Goal: Find specific page/section: Find specific page/section

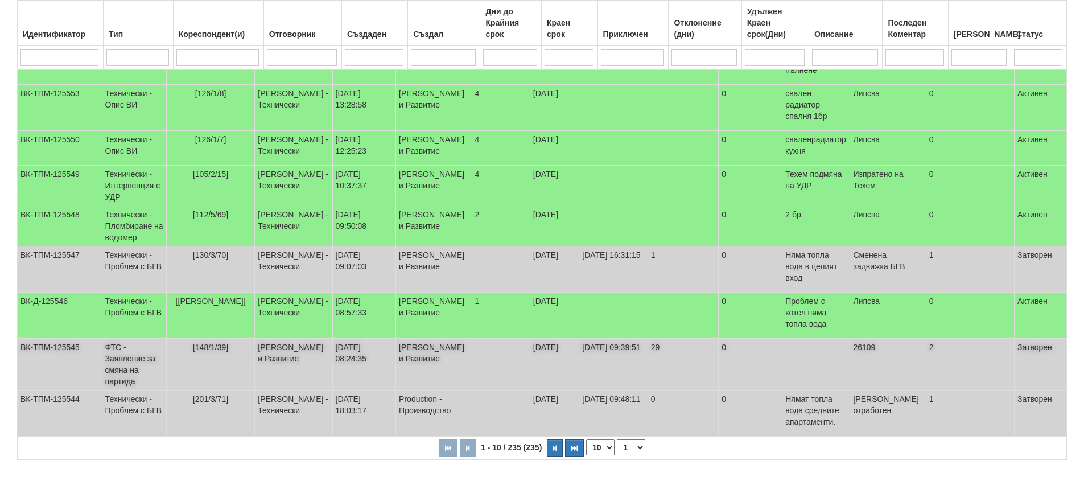
scroll to position [231, 0]
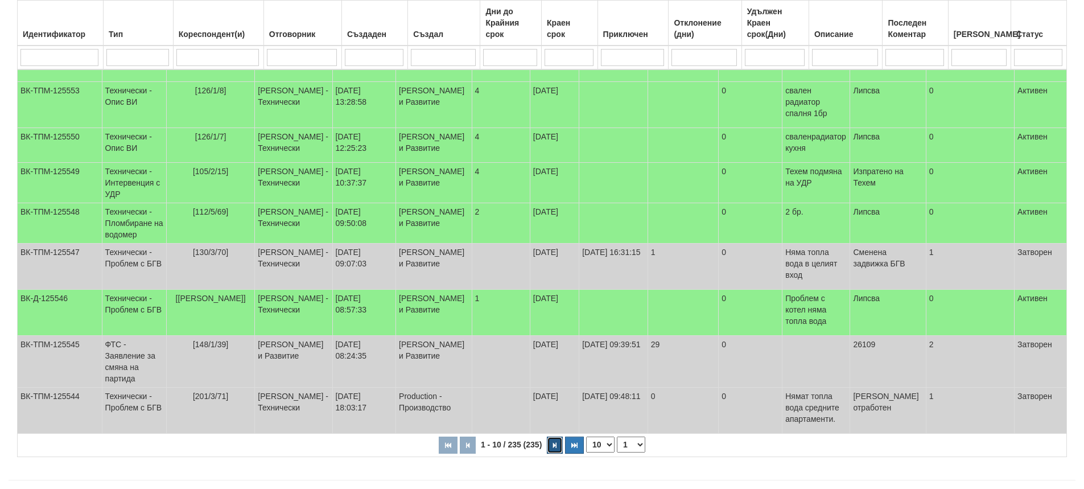
click at [554, 442] on icon "button" at bounding box center [554, 445] width 3 height 6
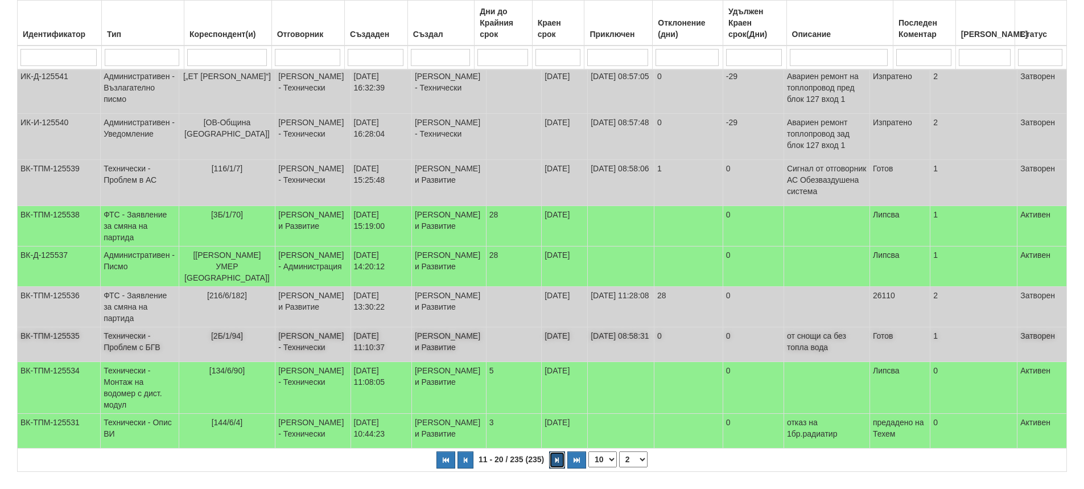
scroll to position [339, 0]
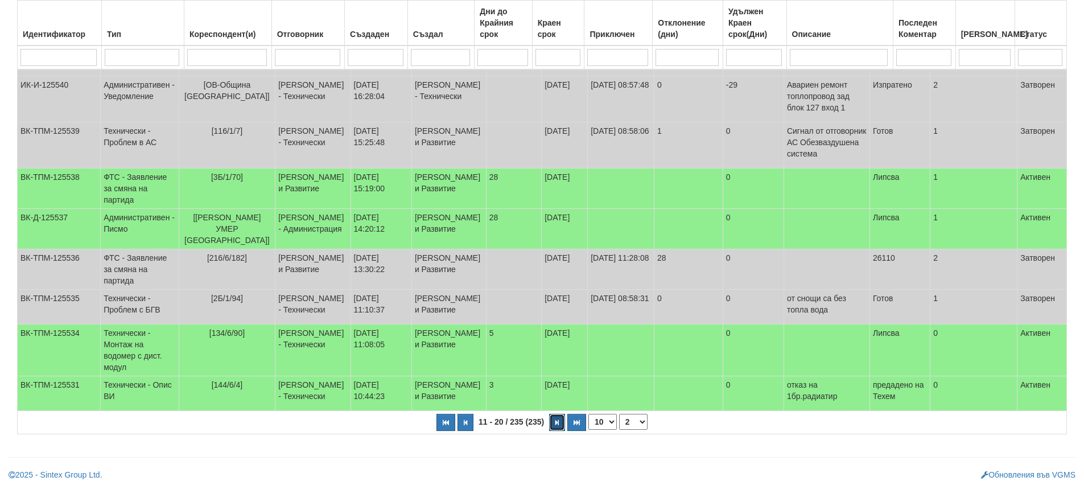
click at [556, 425] on icon "button" at bounding box center [557, 423] width 3 height 6
select select "3"
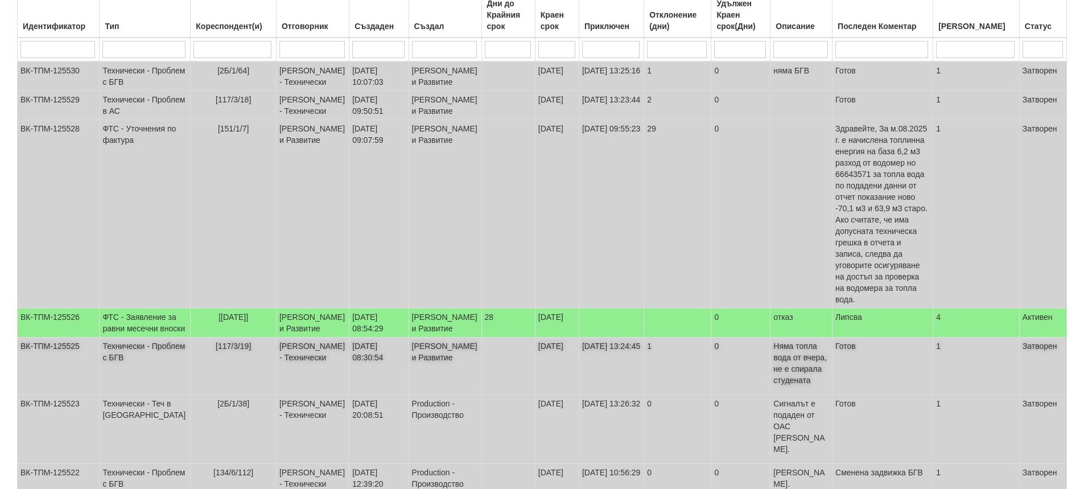
scroll to position [171, 0]
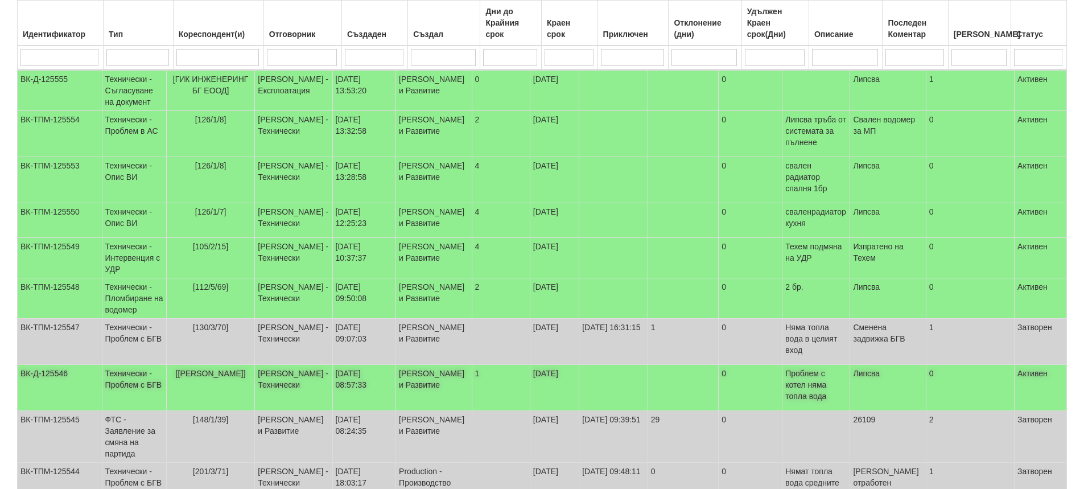
scroll to position [171, 0]
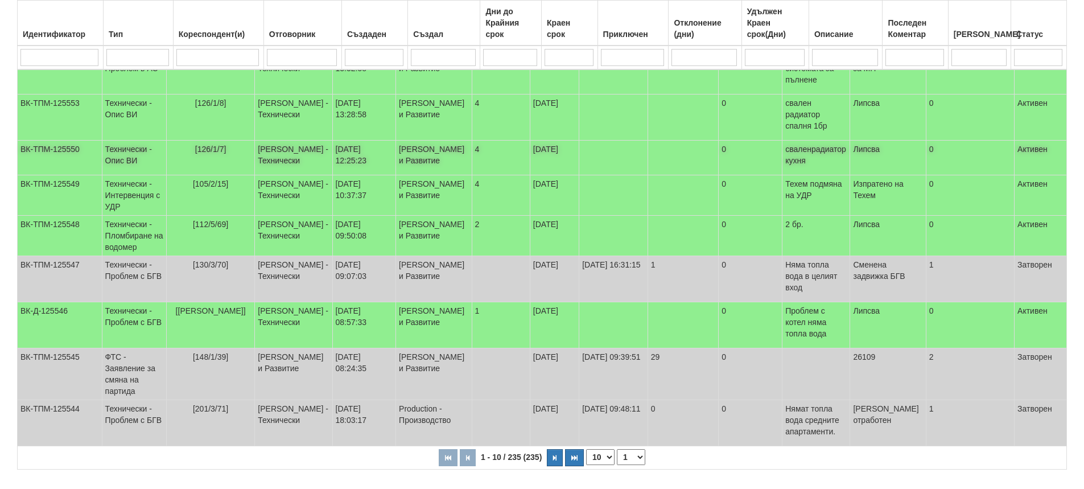
scroll to position [231, 0]
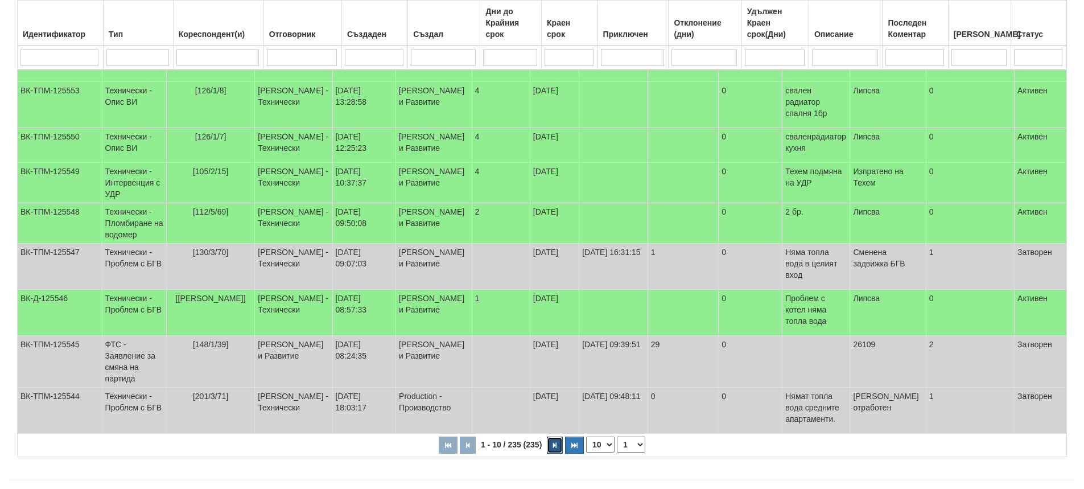
click at [555, 442] on icon "button" at bounding box center [554, 445] width 3 height 6
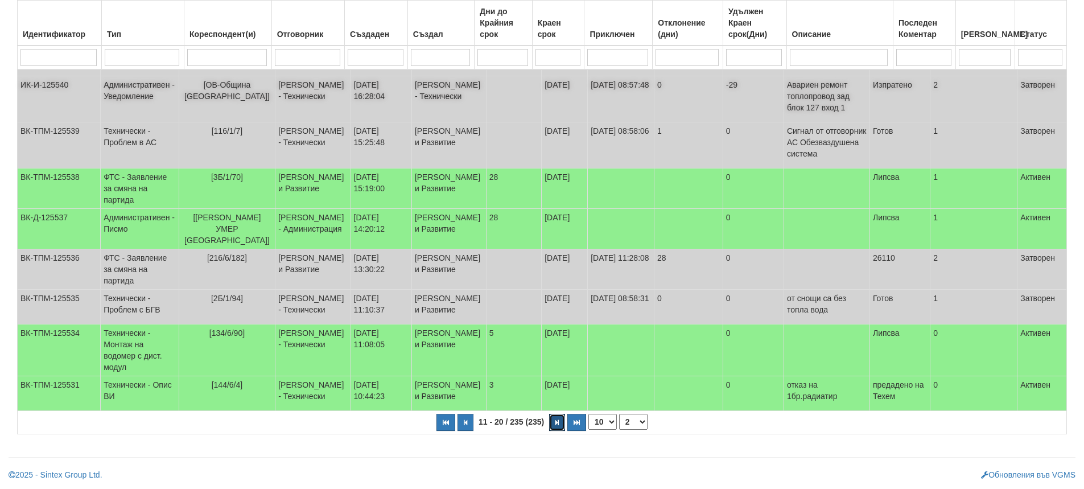
scroll to position [339, 0]
click at [556, 425] on icon "button" at bounding box center [557, 423] width 3 height 6
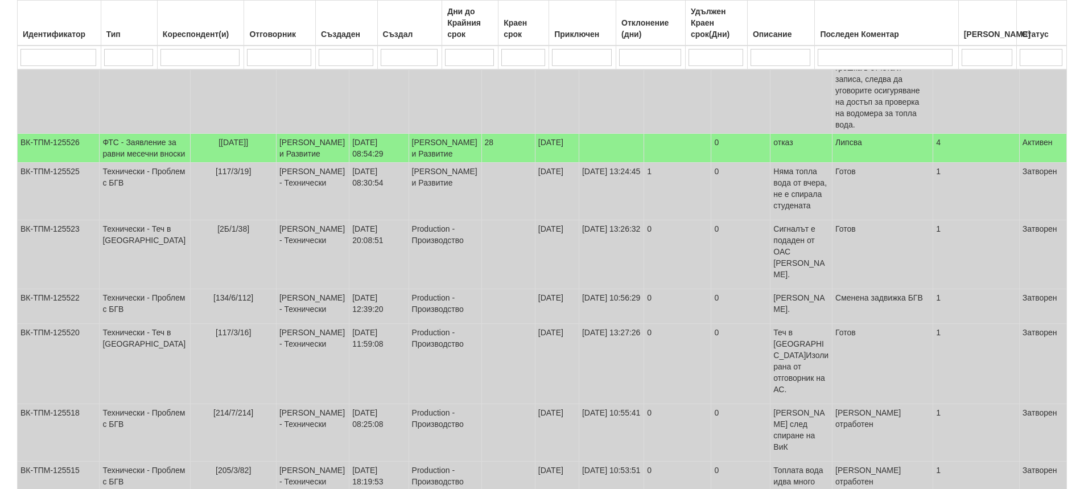
select select "3"
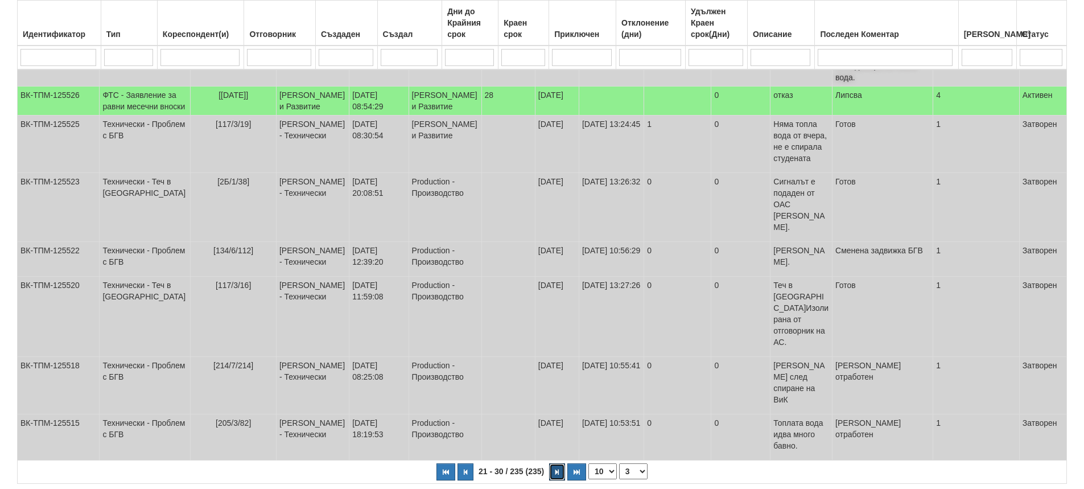
scroll to position [396, 0]
